Goal: Task Accomplishment & Management: Manage account settings

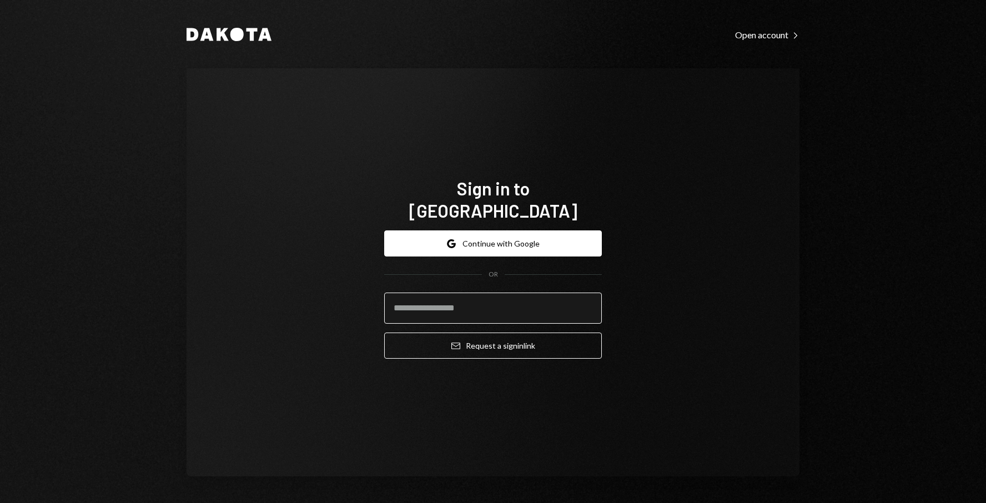
click at [451, 304] on input "email" at bounding box center [493, 307] width 218 height 31
type input "**********"
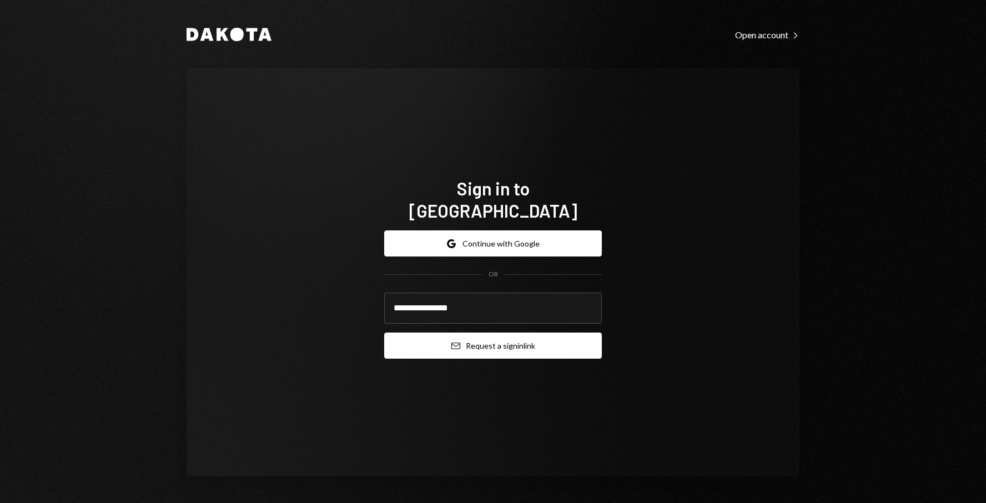
click at [455, 341] on icon "Email" at bounding box center [455, 345] width 9 height 9
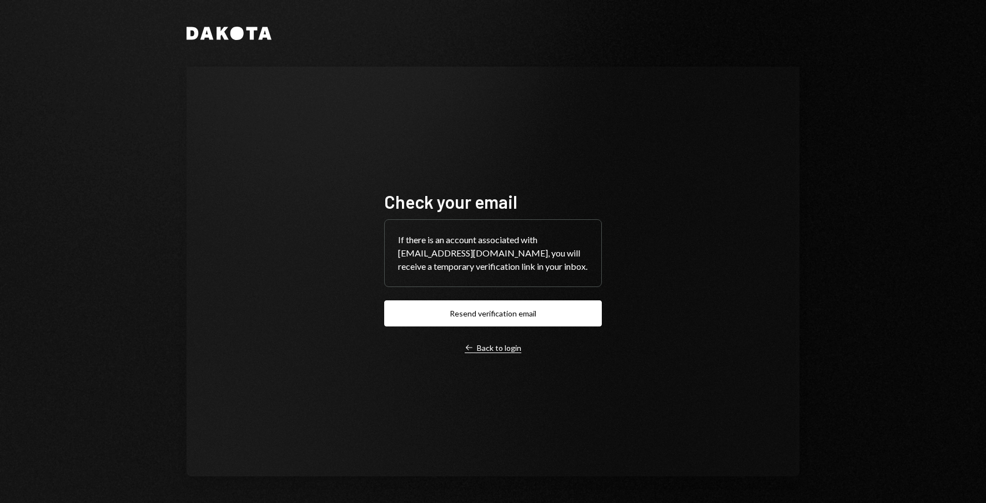
click at [480, 350] on div "Left Arrow Back to login" at bounding box center [493, 348] width 57 height 10
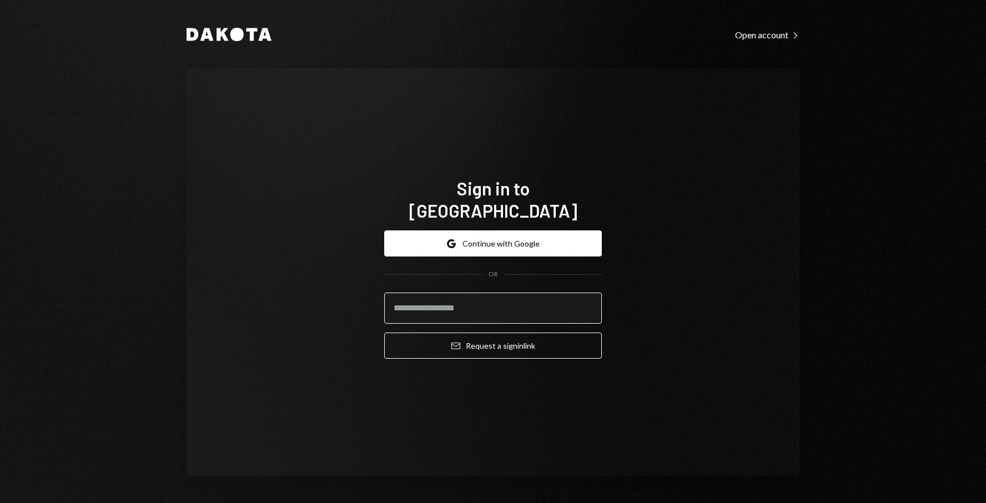
click at [460, 301] on input "email" at bounding box center [493, 307] width 218 height 31
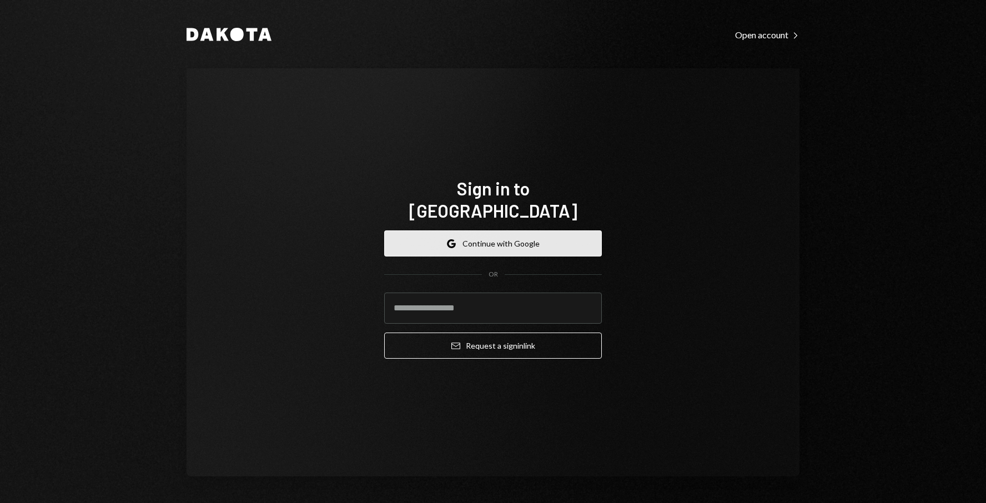
click at [430, 231] on button "Google Continue with Google" at bounding box center [493, 243] width 218 height 26
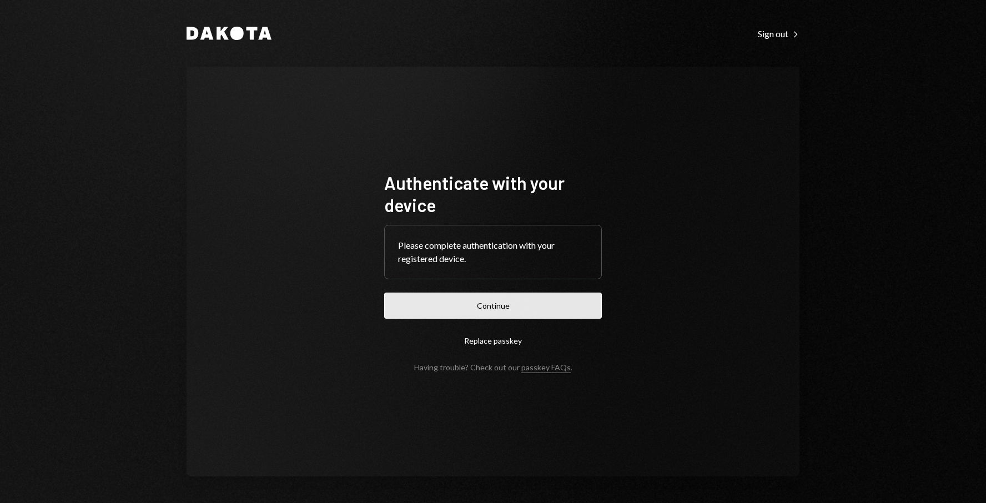
click at [515, 307] on button "Continue" at bounding box center [493, 305] width 218 height 26
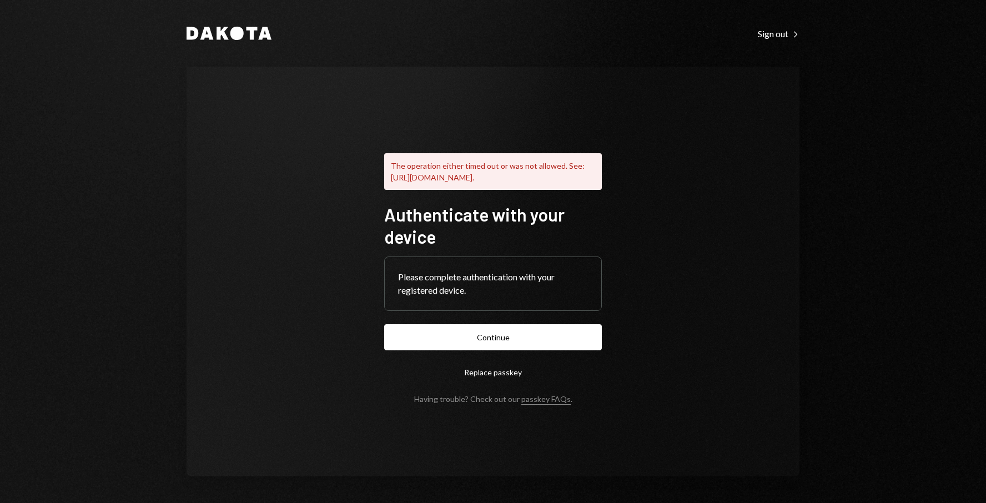
click at [498, 378] on button "Replace passkey" at bounding box center [493, 372] width 218 height 26
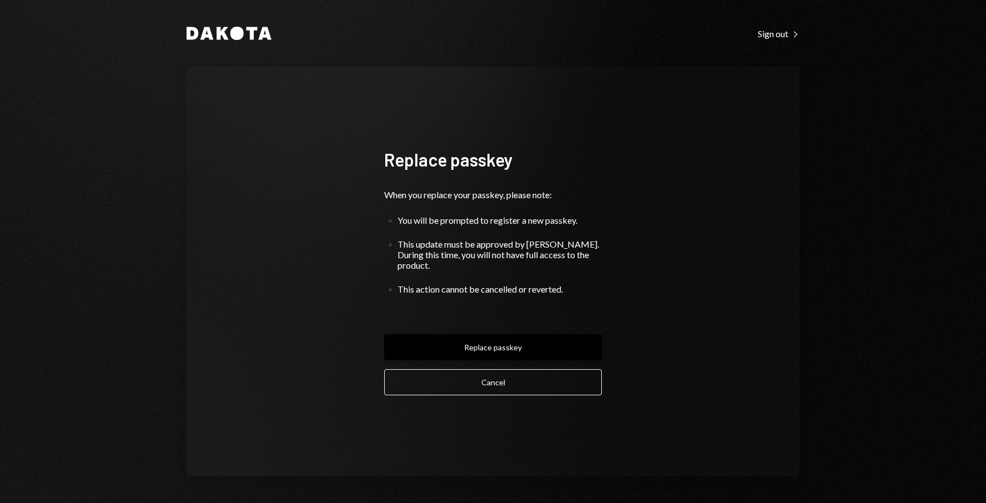
click at [522, 341] on button "Replace passkey" at bounding box center [493, 347] width 218 height 26
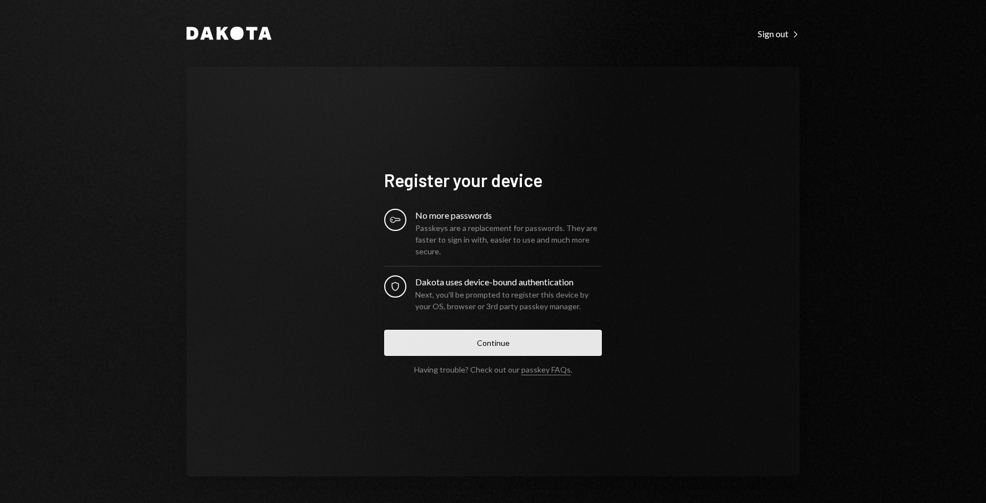
click at [517, 344] on button "Continue" at bounding box center [493, 343] width 218 height 26
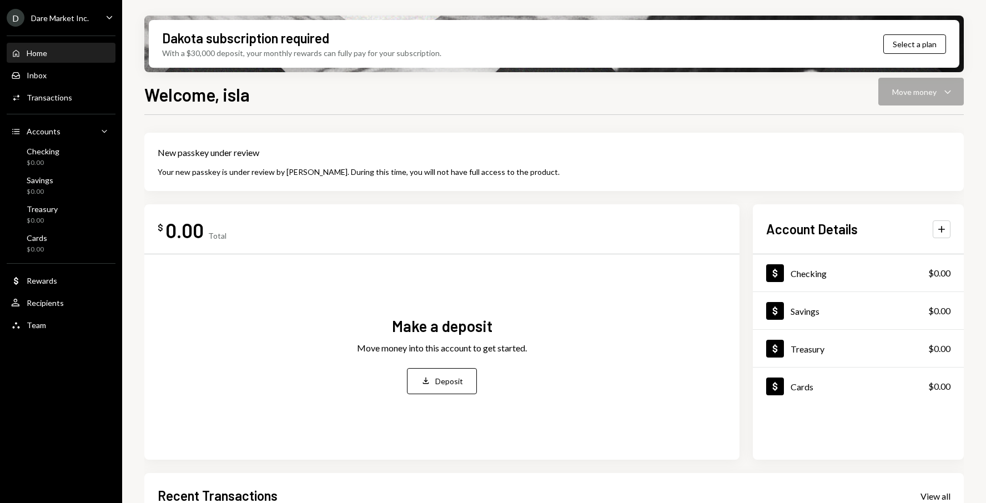
click at [907, 98] on div "Welcome, isla Move money Caret Down" at bounding box center [553, 93] width 819 height 24
click at [910, 46] on button "Select a plan" at bounding box center [914, 43] width 63 height 19
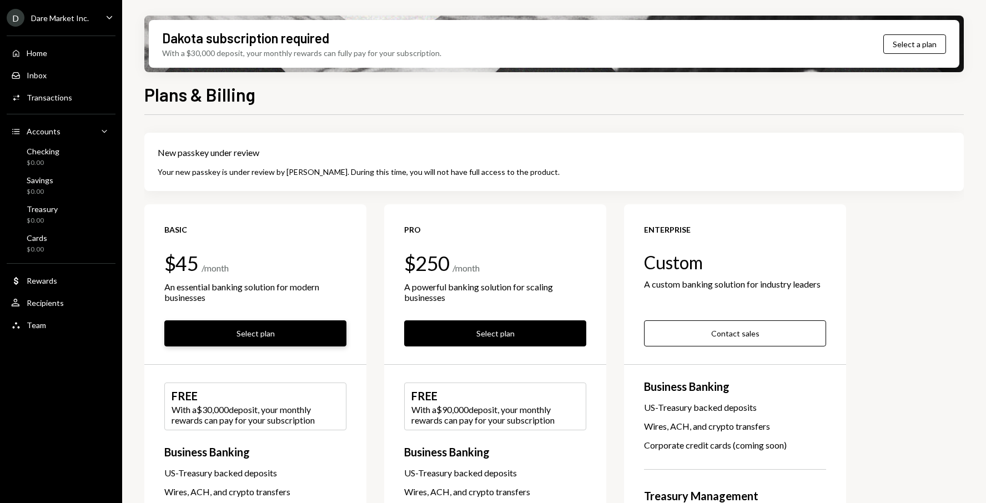
click at [293, 334] on button "Select plan" at bounding box center [255, 333] width 182 height 26
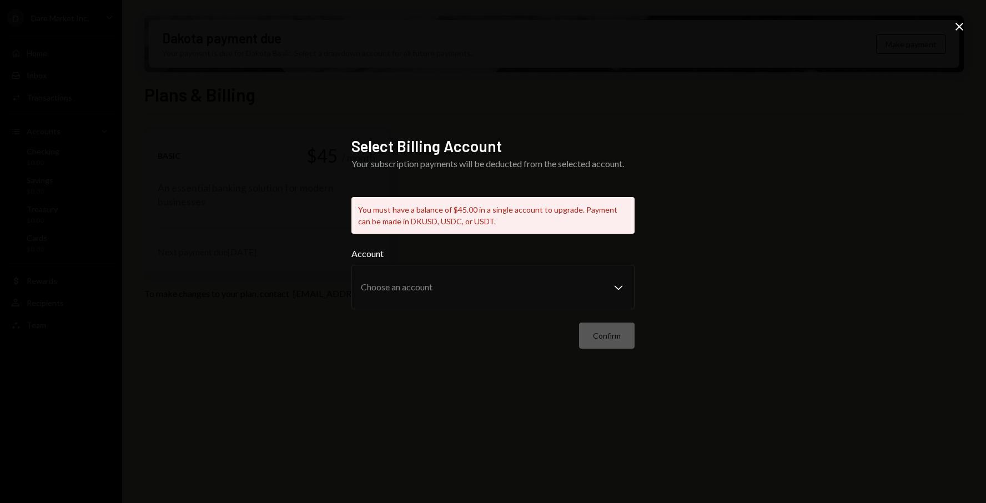
click at [962, 24] on icon "Close" at bounding box center [958, 26] width 13 height 13
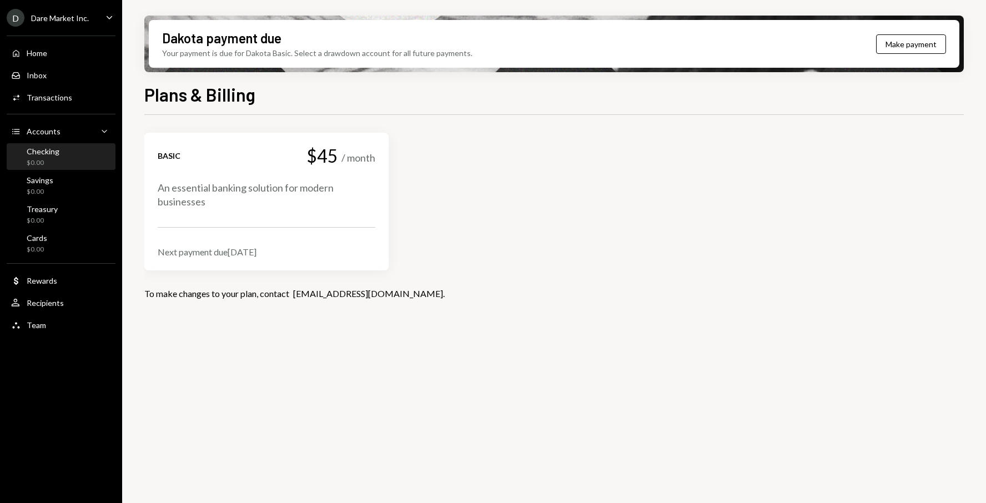
click at [58, 152] on div "Checking $0.00" at bounding box center [61, 157] width 100 height 21
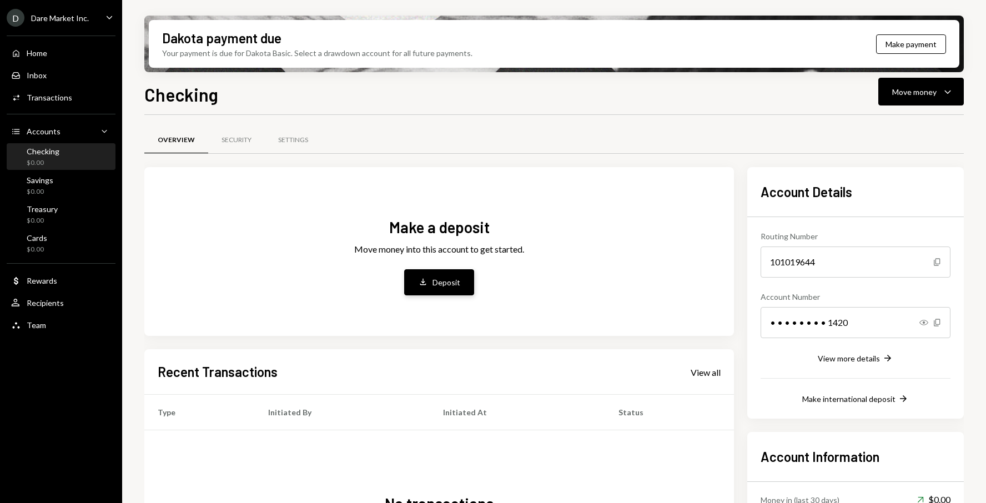
click at [436, 290] on button "Deposit Deposit" at bounding box center [439, 282] width 70 height 26
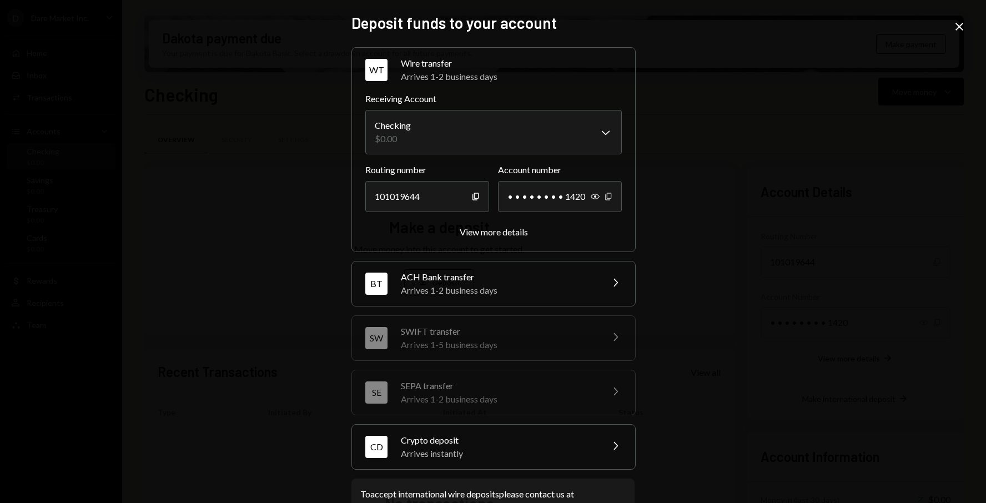
click at [605, 191] on div "Show Copy" at bounding box center [602, 196] width 22 height 31
click at [591, 196] on icon "Show" at bounding box center [595, 196] width 9 height 9
click at [484, 232] on div "View more details" at bounding box center [494, 231] width 68 height 11
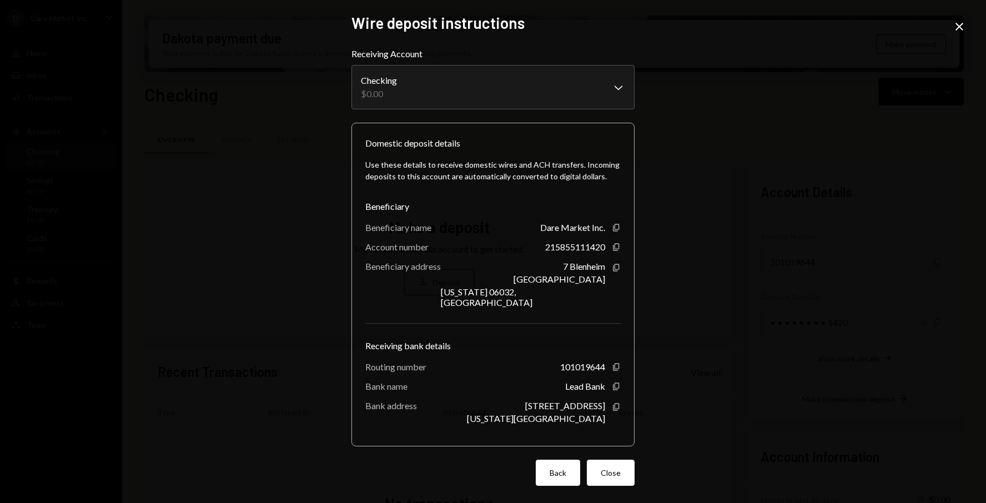
click at [554, 465] on button "Back" at bounding box center [558, 473] width 44 height 26
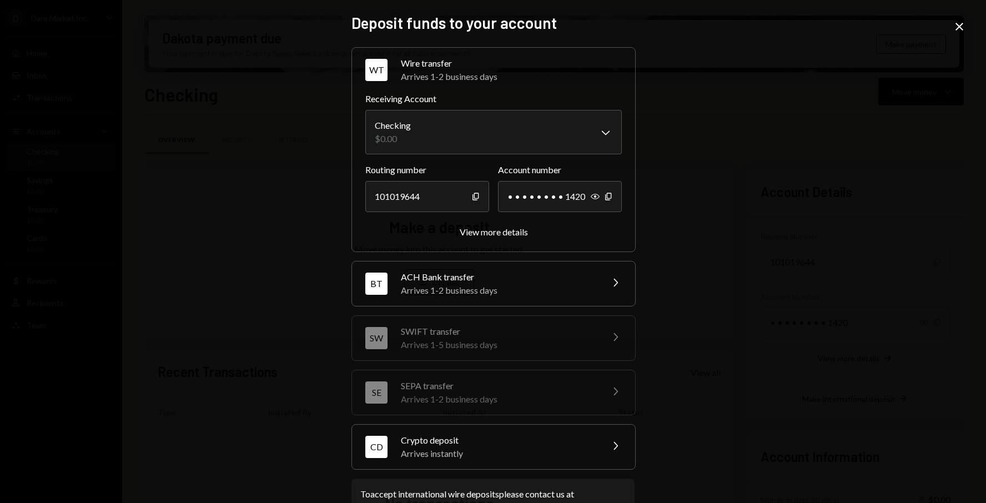
click at [957, 25] on icon at bounding box center [959, 27] width 8 height 8
